Goal: Task Accomplishment & Management: Complete application form

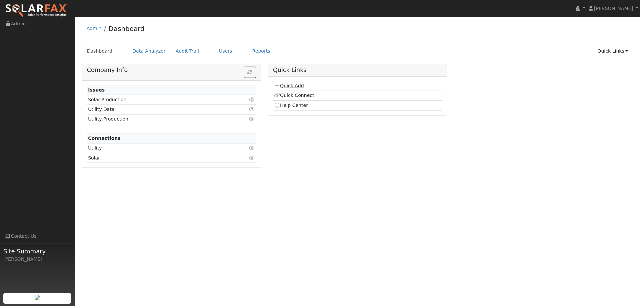
click at [293, 87] on link "Quick Add" at bounding box center [289, 85] width 30 height 5
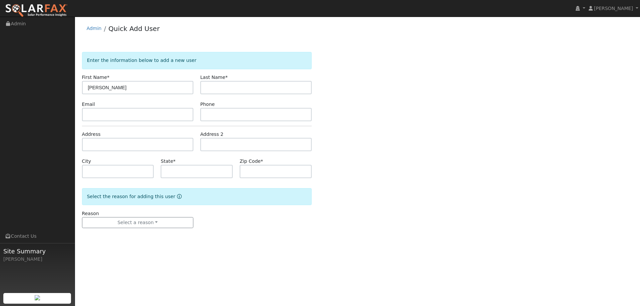
type input "Andrew"
type input "Chen"
paste input "a_a_chen@yahoo.com"
type input "a_a_chen@yahoo.com"
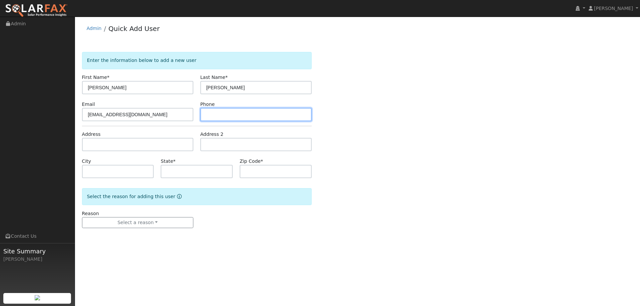
click at [240, 115] on input "text" at bounding box center [255, 114] width 111 height 13
paste input "(925) 817-0269"
type input "(925) 817-0269"
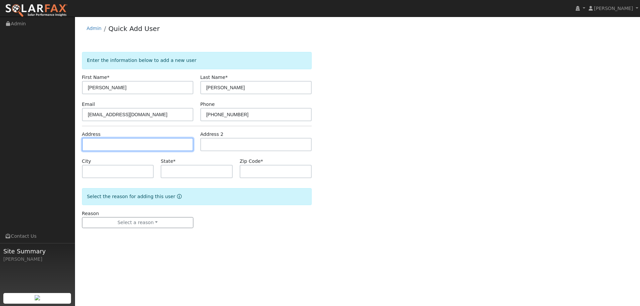
click at [174, 148] on input "text" at bounding box center [137, 144] width 111 height 13
paste input "317 La Spezia"
type input "317 La Spezia"
type input "Danville"
type input "CA"
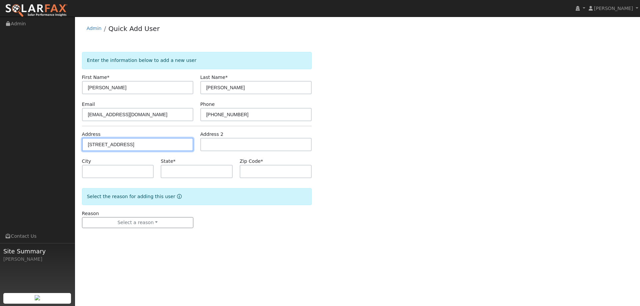
type input "94506"
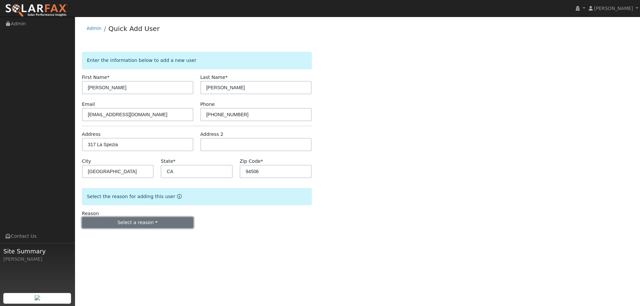
click at [162, 222] on button "Select a reason" at bounding box center [137, 222] width 111 height 11
click at [130, 233] on link "New lead" at bounding box center [119, 236] width 74 height 9
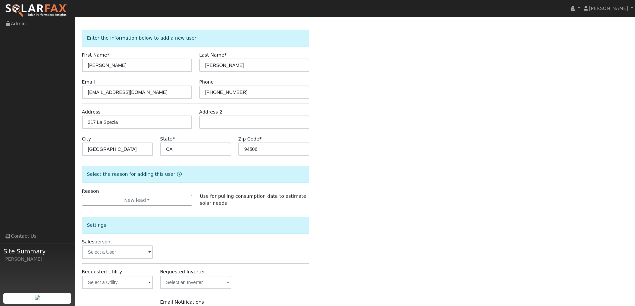
scroll to position [33, 0]
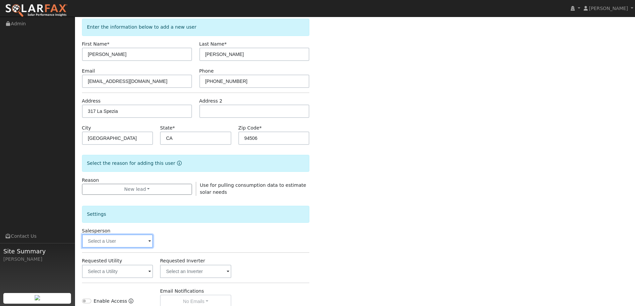
click at [129, 245] on input "text" at bounding box center [117, 241] width 71 height 13
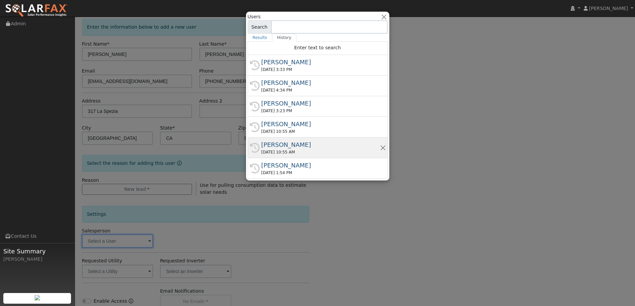
click at [275, 145] on div "Sean Harrington" at bounding box center [320, 144] width 119 height 9
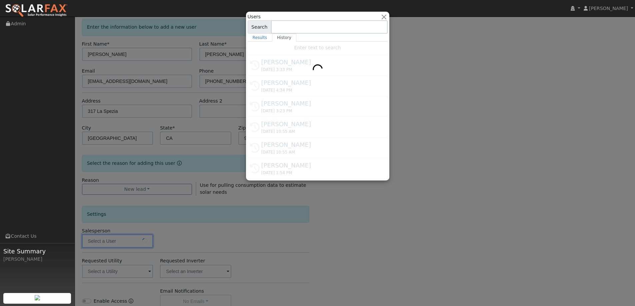
type input "Sean Harrington"
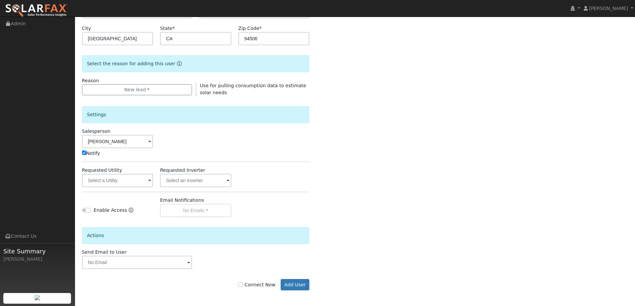
scroll to position [133, 0]
click at [111, 177] on input "text" at bounding box center [117, 180] width 71 height 13
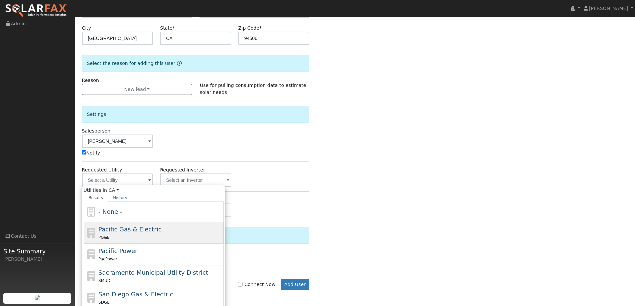
click at [152, 232] on span "Pacific Gas & Electric" at bounding box center [129, 229] width 63 height 7
type input "Pacific Gas & Electric"
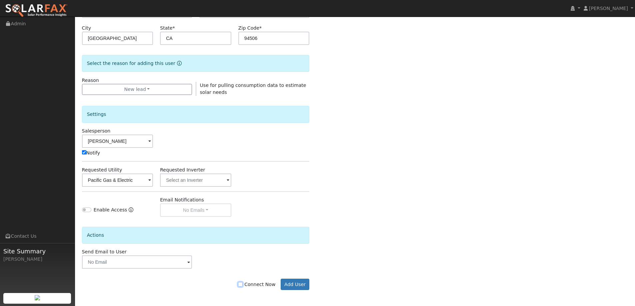
click at [243, 284] on input "Connect Now" at bounding box center [240, 284] width 5 height 5
checkbox input "true"
click at [304, 285] on button "Add User" at bounding box center [295, 284] width 29 height 11
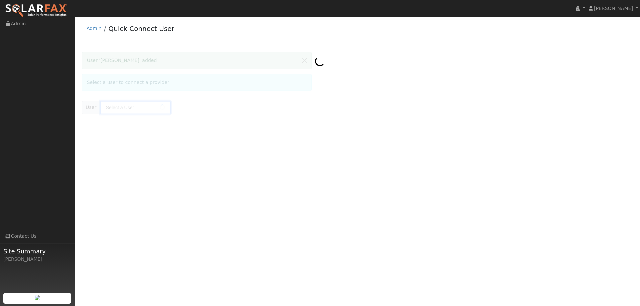
type input "[PERSON_NAME]"
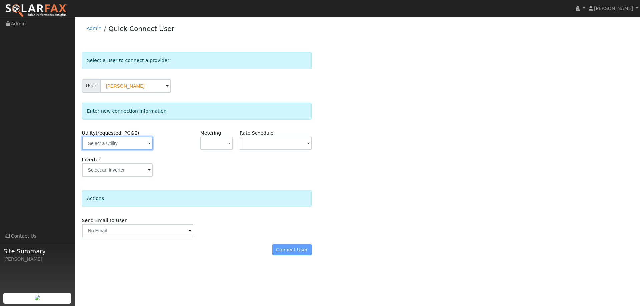
click at [132, 145] on input "text" at bounding box center [117, 143] width 71 height 13
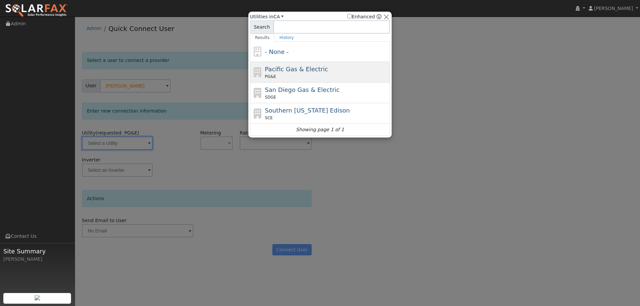
click at [296, 77] on div "PG&E" at bounding box center [327, 77] width 124 height 6
type input "PG&E"
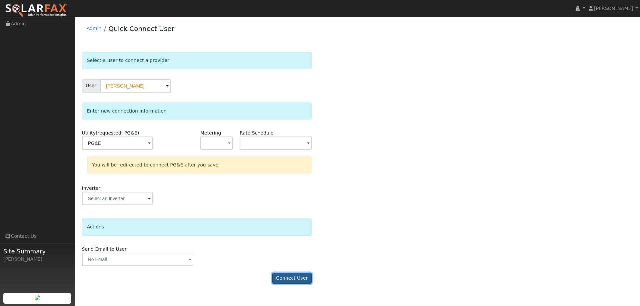
click at [294, 274] on button "Connect User" at bounding box center [291, 278] width 39 height 11
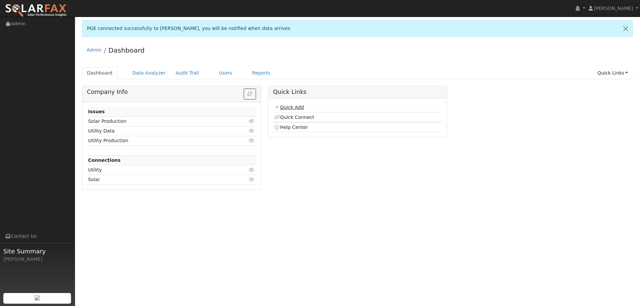
click at [301, 105] on link "Quick Add" at bounding box center [289, 107] width 30 height 5
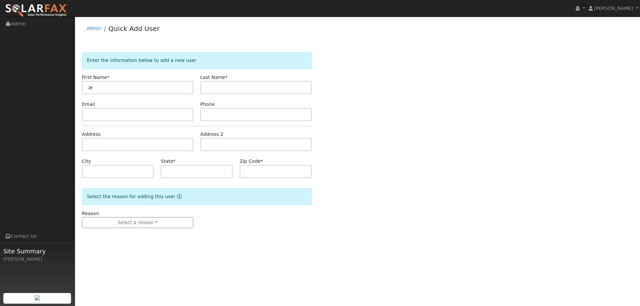
type input "J"
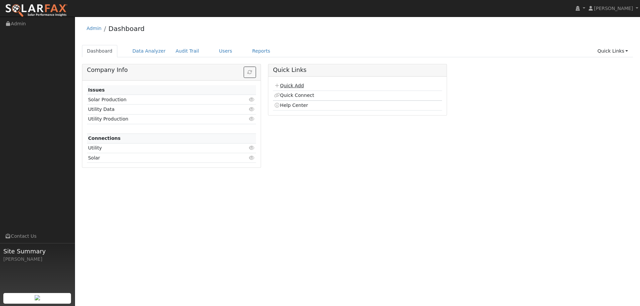
click at [300, 85] on link "Quick Add" at bounding box center [289, 85] width 30 height 5
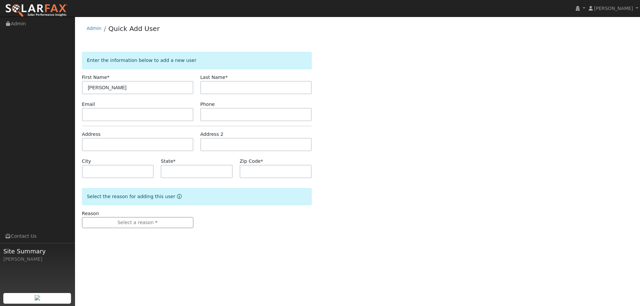
type input "[PERSON_NAME]"
type input "Warren"
click at [178, 119] on input "text" at bounding box center [137, 114] width 111 height 13
paste input "jeremyhaley313@gmail.com"
type input "jeremyhaley313@gmail.com"
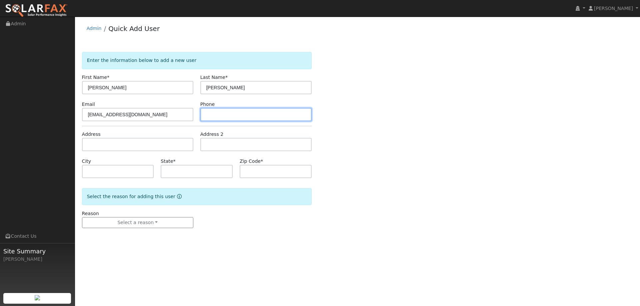
click at [240, 118] on input "text" at bounding box center [255, 114] width 111 height 13
paste input "(707) 373-6376"
type input "(707) 373-6376"
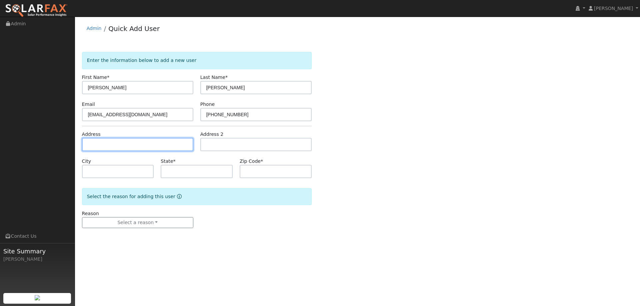
click at [155, 147] on input "text" at bounding box center [137, 144] width 111 height 13
paste input "233 Essex Way"
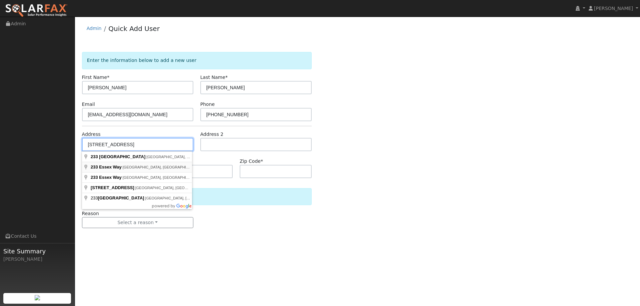
type input "233 Essex Way"
type input "Benicia"
type input "CA"
type input "94510"
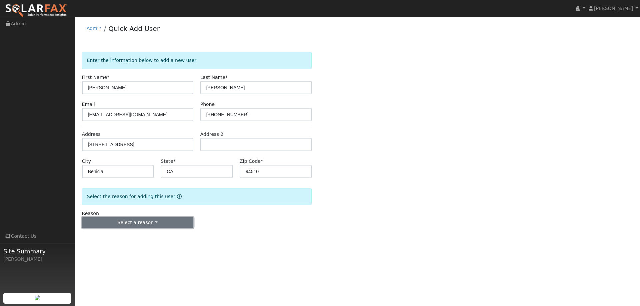
click at [130, 221] on button "Select a reason" at bounding box center [137, 222] width 111 height 11
click at [103, 237] on link "New lead" at bounding box center [119, 236] width 74 height 9
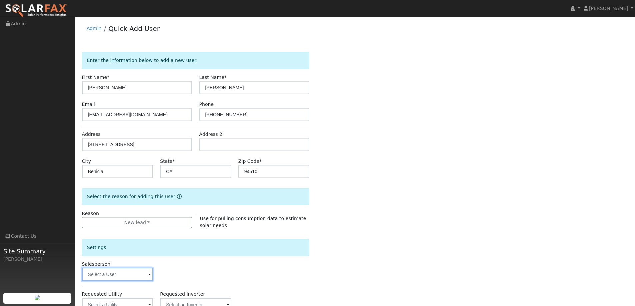
click at [122, 280] on input "text" at bounding box center [117, 274] width 71 height 13
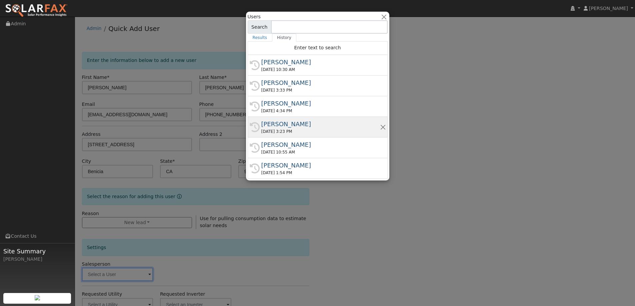
click at [312, 130] on div "08/05/2025 3:23 PM" at bounding box center [320, 132] width 119 height 6
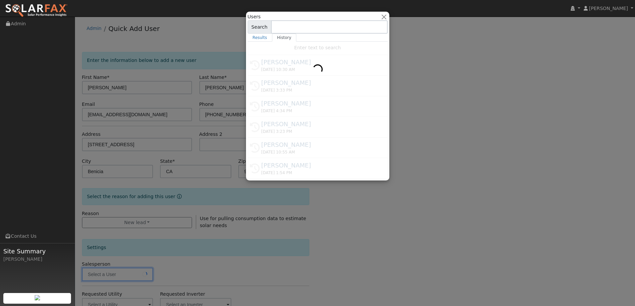
type input "Kelsey Commerford"
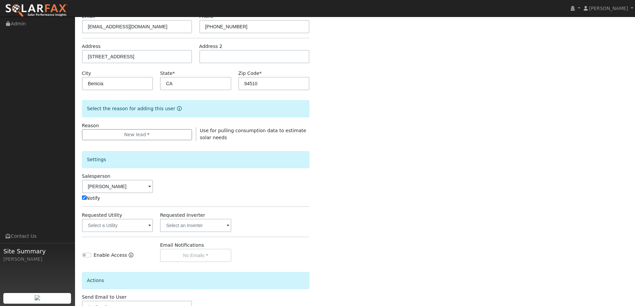
scroll to position [100, 0]
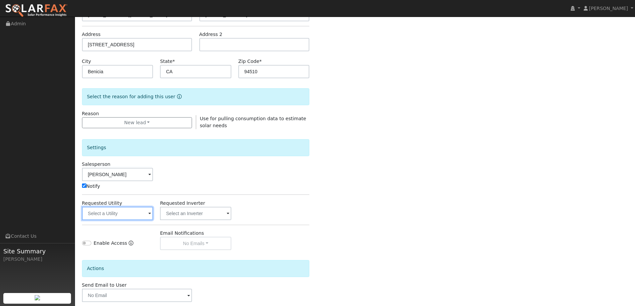
click at [119, 212] on input "text" at bounding box center [117, 213] width 71 height 13
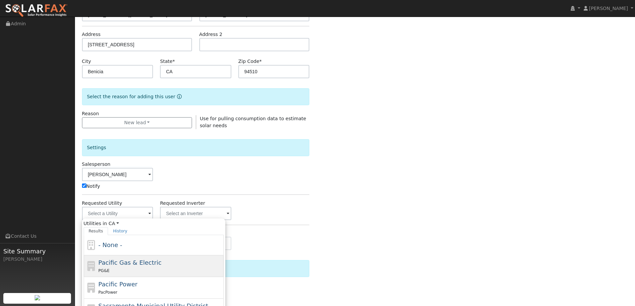
click at [146, 261] on span "Pacific Gas & Electric" at bounding box center [129, 262] width 63 height 7
type input "Pacific Gas & Electric"
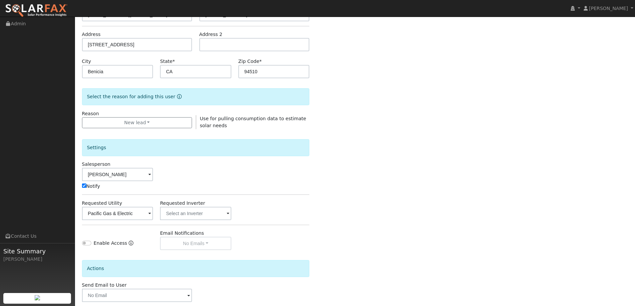
scroll to position [134, 0]
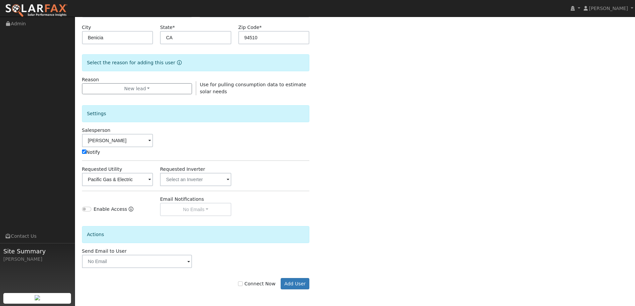
click at [242, 286] on div "Connect Now Add User" at bounding box center [195, 283] width 235 height 11
click at [243, 285] on input "Connect Now" at bounding box center [240, 284] width 5 height 5
checkbox input "true"
click at [289, 285] on button "Add User" at bounding box center [295, 283] width 29 height 11
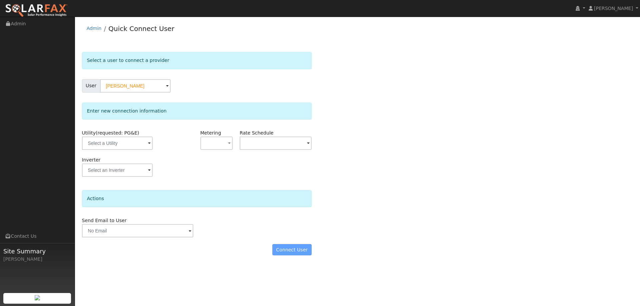
click at [184, 185] on form "Select a user to connect a provider User [PERSON_NAME] Account Default Account …" at bounding box center [197, 157] width 230 height 210
click at [132, 143] on input "text" at bounding box center [117, 143] width 71 height 13
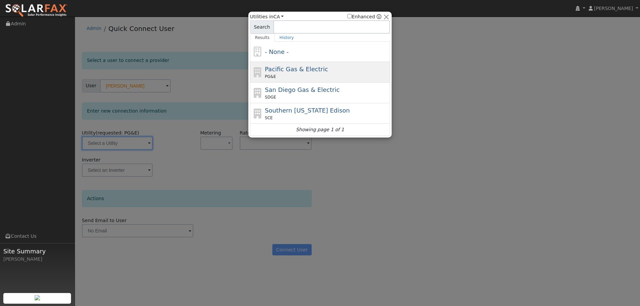
click at [288, 74] on div "PG&E" at bounding box center [327, 77] width 124 height 6
type input "PG&E"
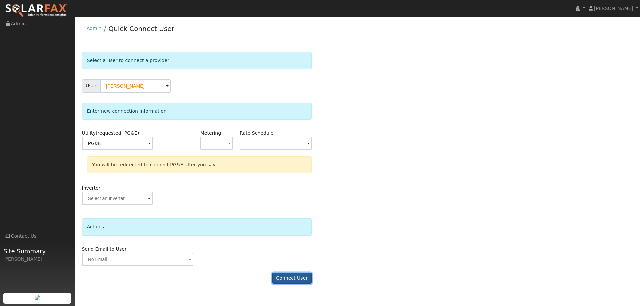
click at [295, 276] on button "Connect User" at bounding box center [291, 278] width 39 height 11
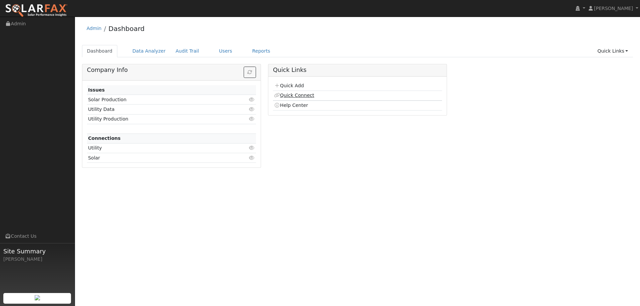
click at [304, 94] on link "Quick Connect" at bounding box center [294, 95] width 40 height 5
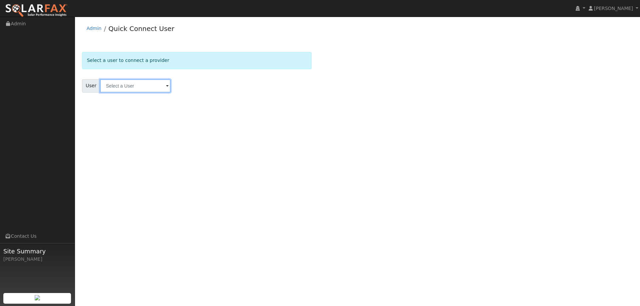
click at [157, 87] on input "text" at bounding box center [135, 85] width 71 height 13
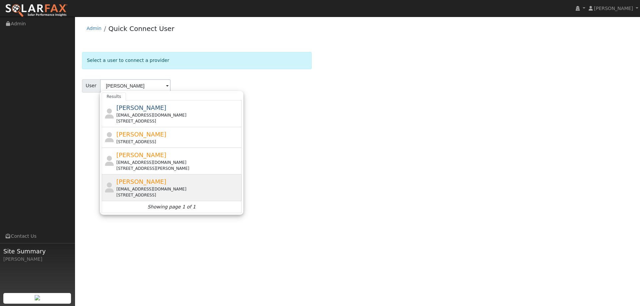
click at [147, 186] on div "jeremyhaley313@gmail.com" at bounding box center [178, 189] width 124 height 6
type input "Jeremy Warren"
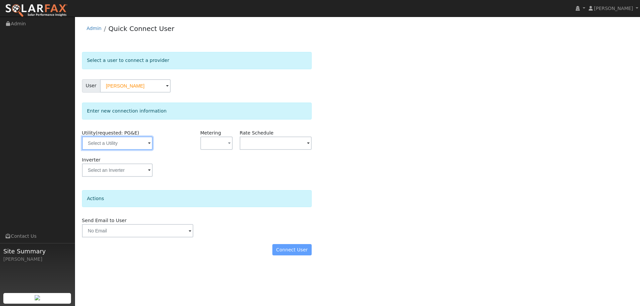
click at [131, 150] on input "text" at bounding box center [117, 143] width 71 height 13
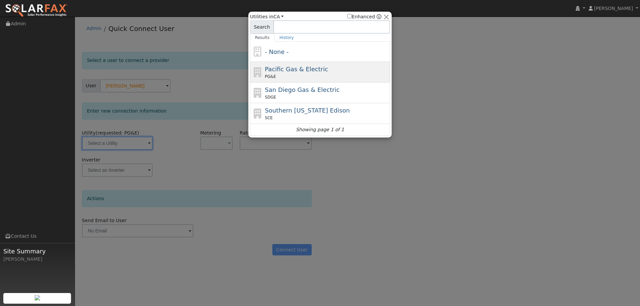
click at [290, 77] on div "PG&E" at bounding box center [327, 77] width 124 height 6
type input "PG&E"
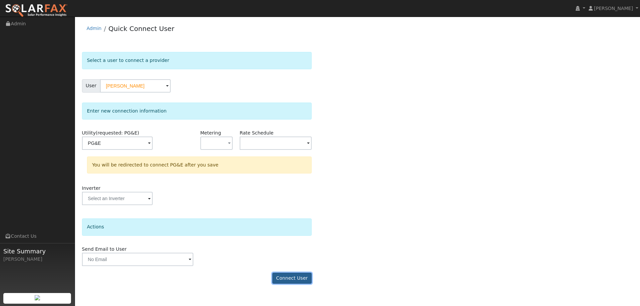
click at [294, 275] on button "Connect User" at bounding box center [291, 278] width 39 height 11
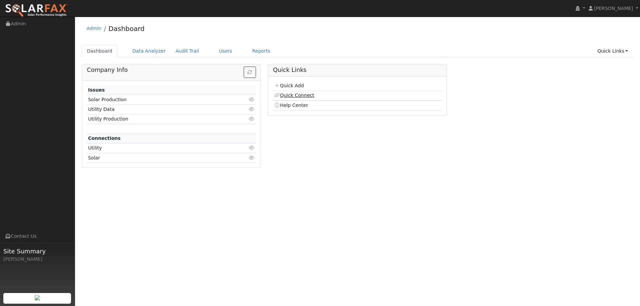
click at [307, 95] on link "Quick Connect" at bounding box center [294, 95] width 40 height 5
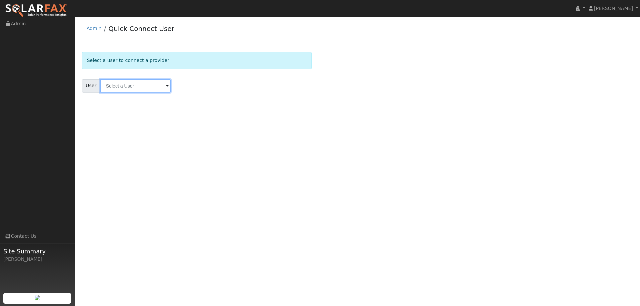
click at [143, 87] on input "text" at bounding box center [135, 85] width 71 height 13
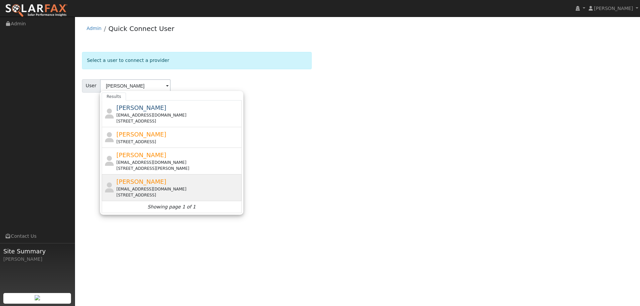
click at [151, 177] on div "Jeremy Warren jeremyhaley313@gmail.com 233 Essex Way, Benicia, CA 94510" at bounding box center [178, 187] width 124 height 21
type input "Jeremy Warren"
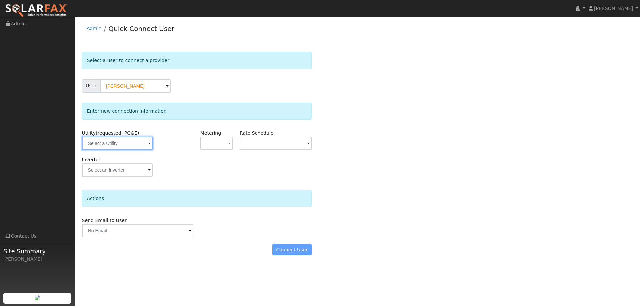
click at [126, 142] on input "text" at bounding box center [117, 143] width 71 height 13
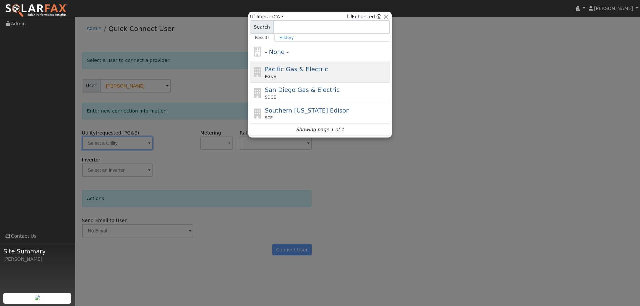
click at [280, 77] on div "PG&E" at bounding box center [327, 77] width 124 height 6
type input "PG&E"
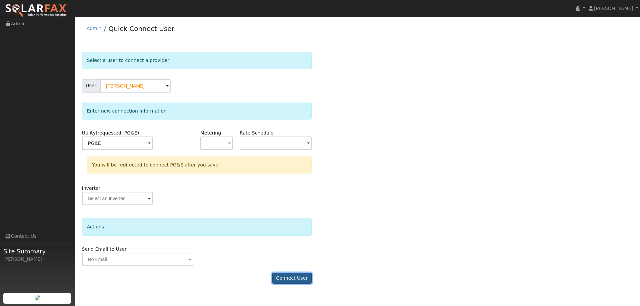
click at [305, 281] on button "Connect User" at bounding box center [291, 278] width 39 height 11
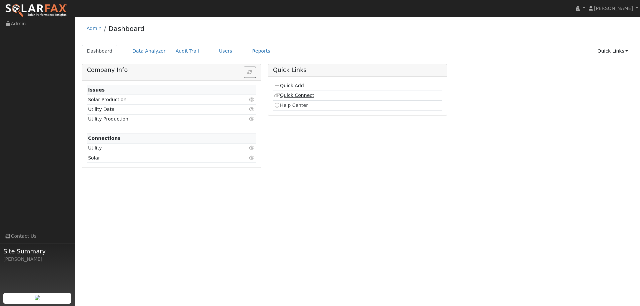
click at [303, 95] on link "Quick Connect" at bounding box center [294, 95] width 40 height 5
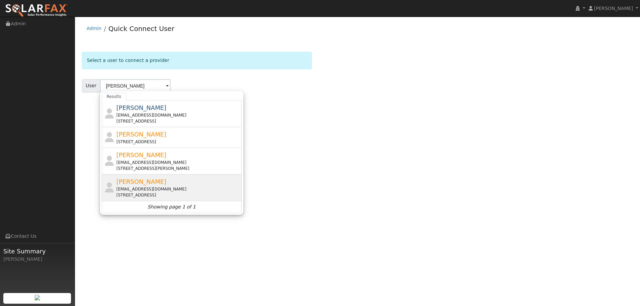
click at [142, 175] on div "[PERSON_NAME] [EMAIL_ADDRESS][DOMAIN_NAME] [STREET_ADDRESS]" at bounding box center [172, 188] width 140 height 27
type input "Jeremy Warren"
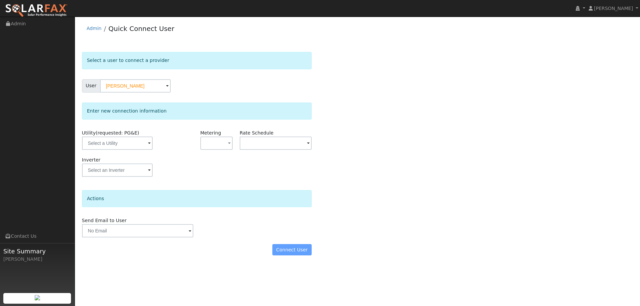
click at [141, 150] on div "Utility (requested: PG&E)" at bounding box center [117, 143] width 79 height 27
click at [140, 148] on input "text" at bounding box center [117, 143] width 71 height 13
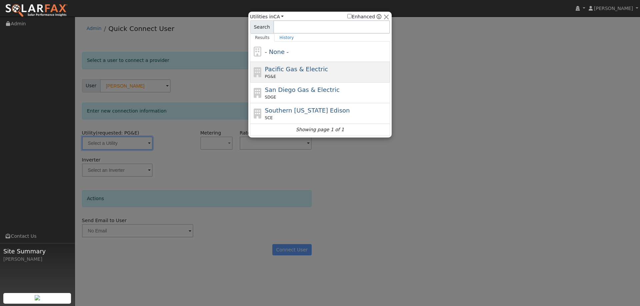
click at [279, 77] on div "PG&E" at bounding box center [327, 77] width 124 height 6
type input "PG&E"
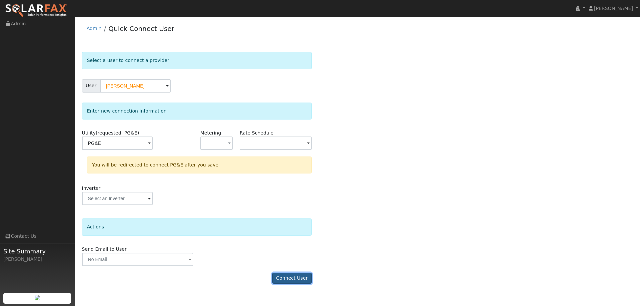
click at [294, 279] on button "Connect User" at bounding box center [291, 278] width 39 height 11
